Goal: Information Seeking & Learning: Learn about a topic

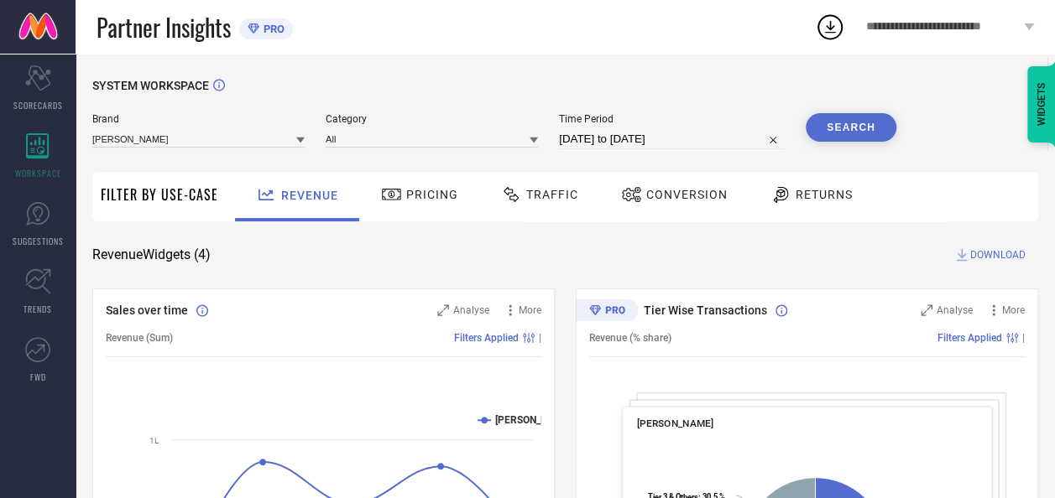
click at [533, 201] on span "Traffic" at bounding box center [552, 194] width 52 height 13
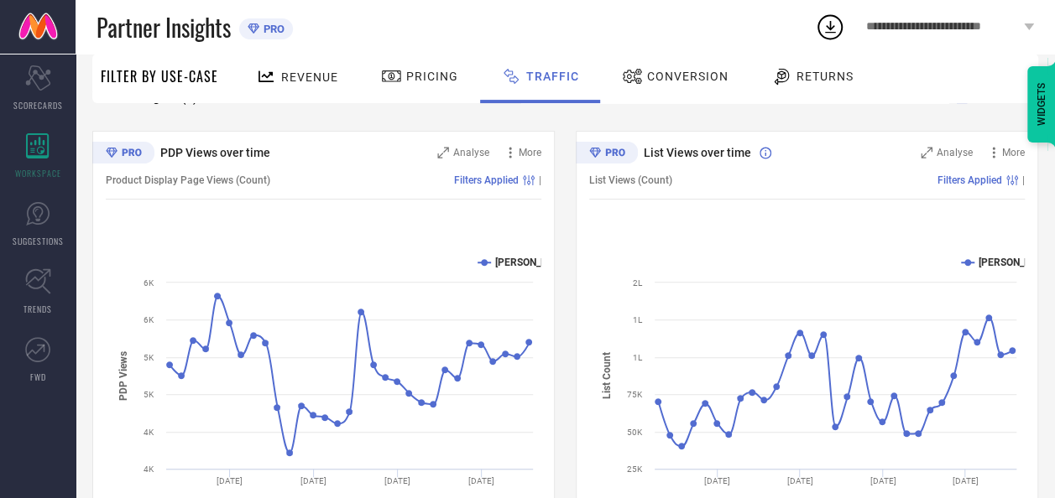
scroll to position [157, 0]
click at [563, 309] on div "PDP Views over time Analyse More Product Display Page Views (Count) Filters App…" at bounding box center [565, 342] width 946 height 420
